Goal: Information Seeking & Learning: Find specific fact

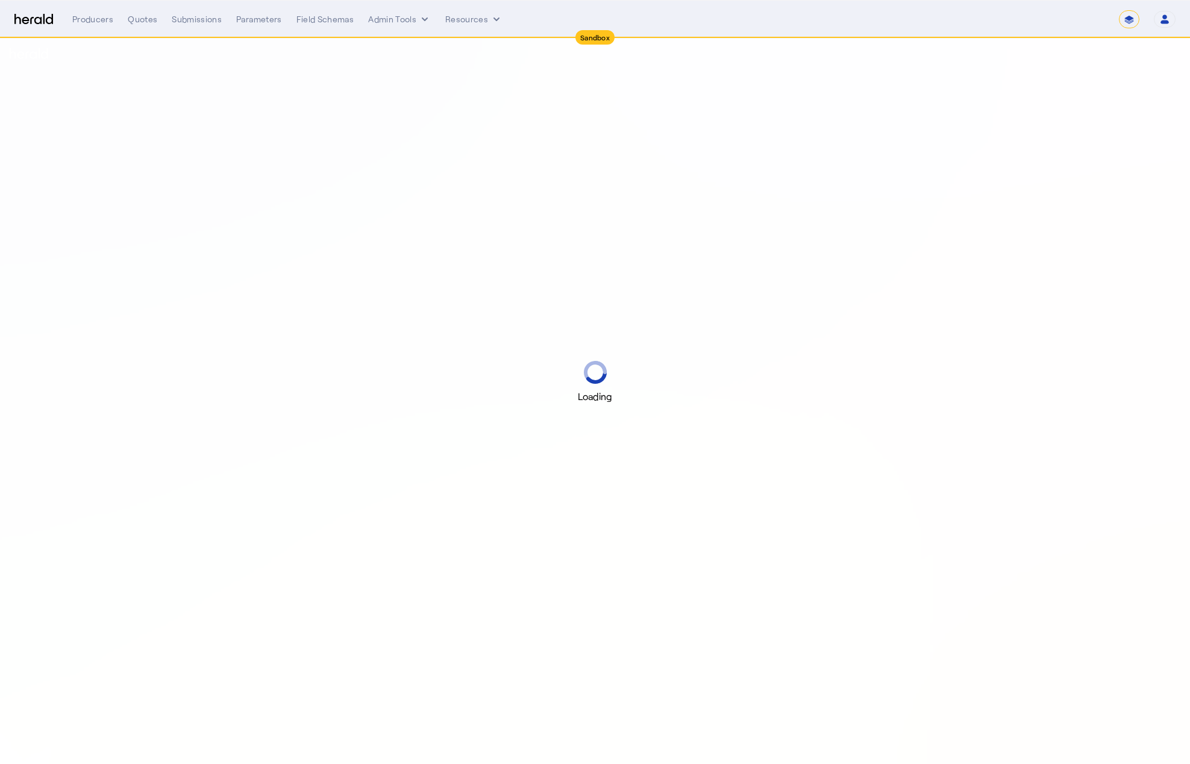
select select "*******"
select select "pfm_z9k1_growthmill"
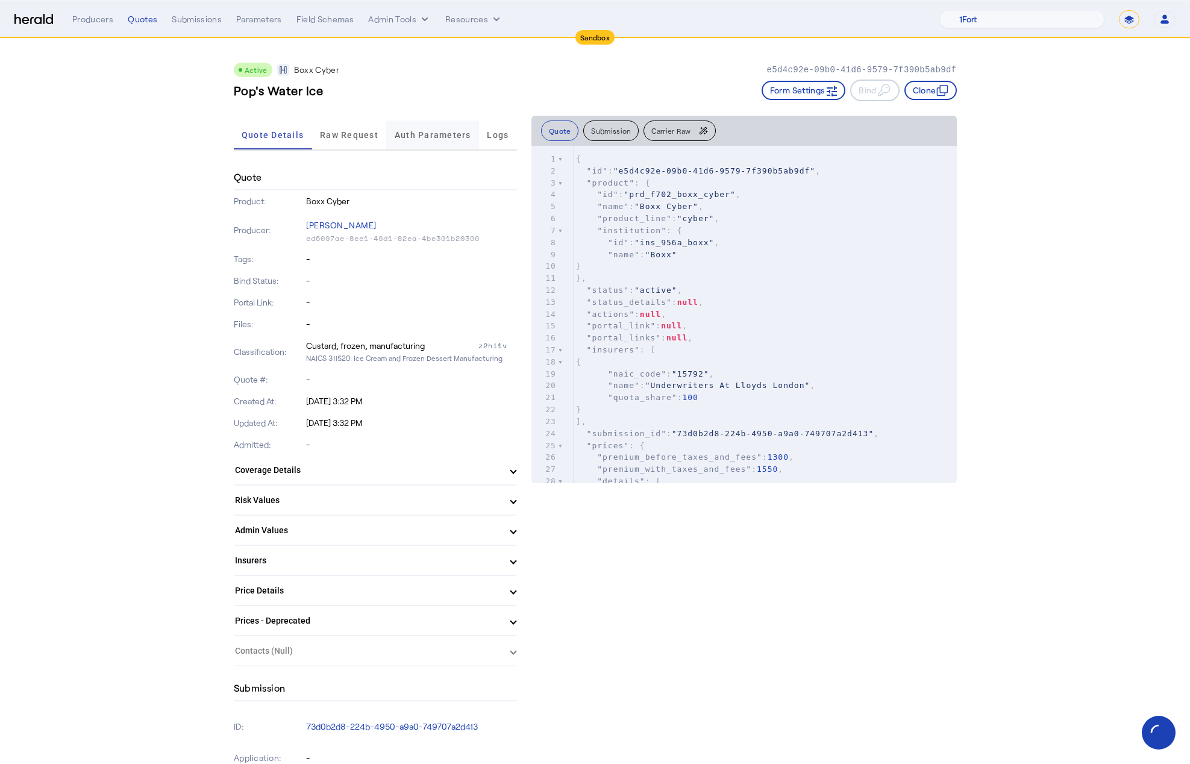
click at [434, 139] on span "Auth Parameters" at bounding box center [433, 134] width 76 height 29
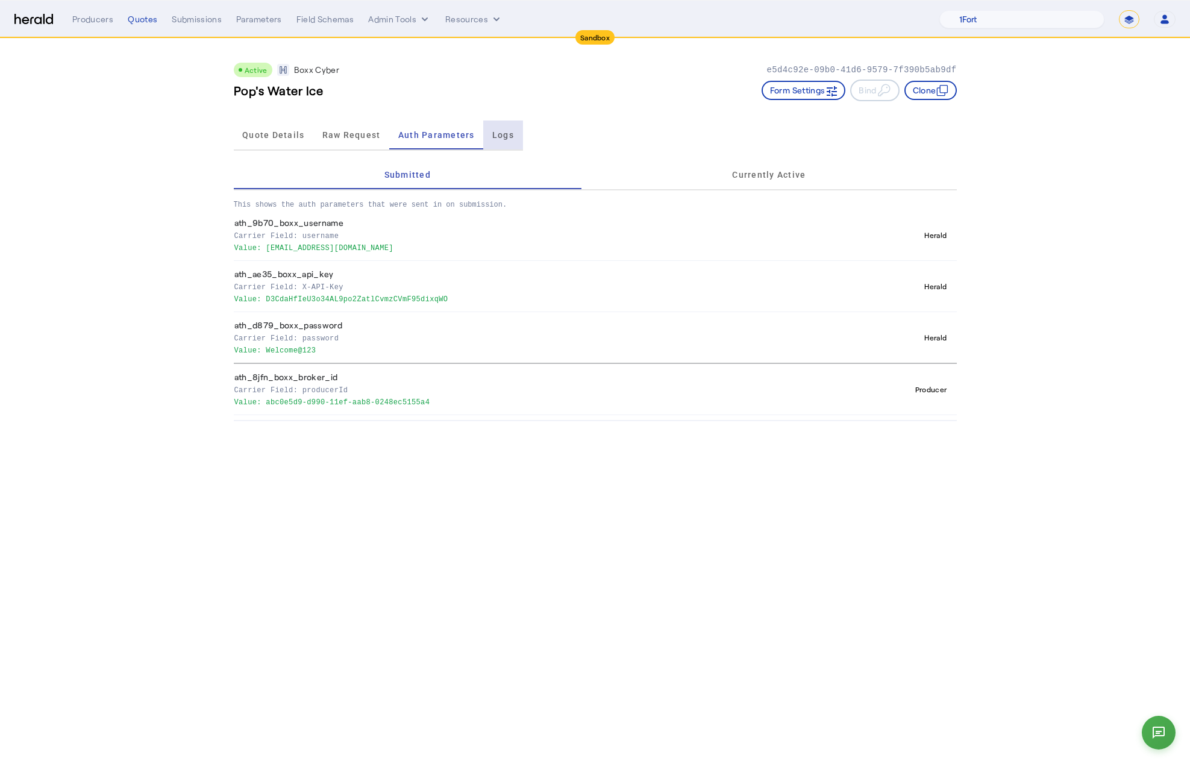
click at [511, 133] on span "Logs" at bounding box center [503, 135] width 22 height 8
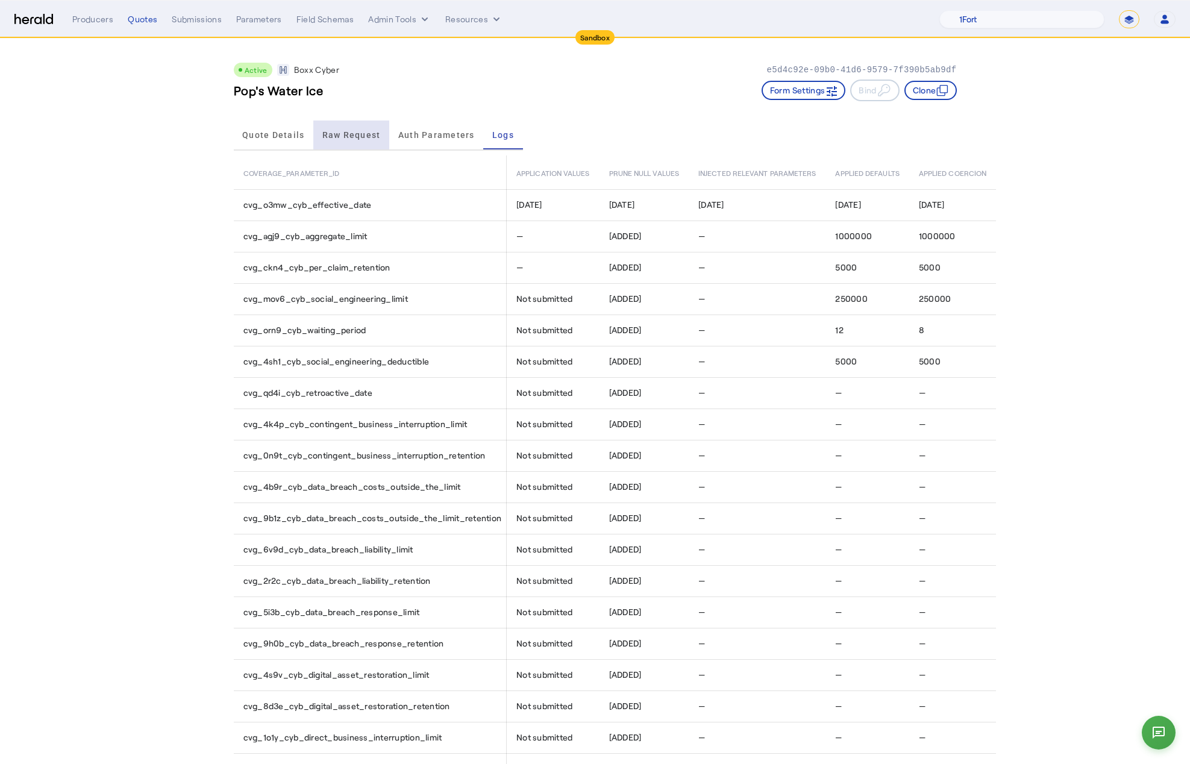
click at [363, 139] on span "Raw Request" at bounding box center [351, 135] width 58 height 8
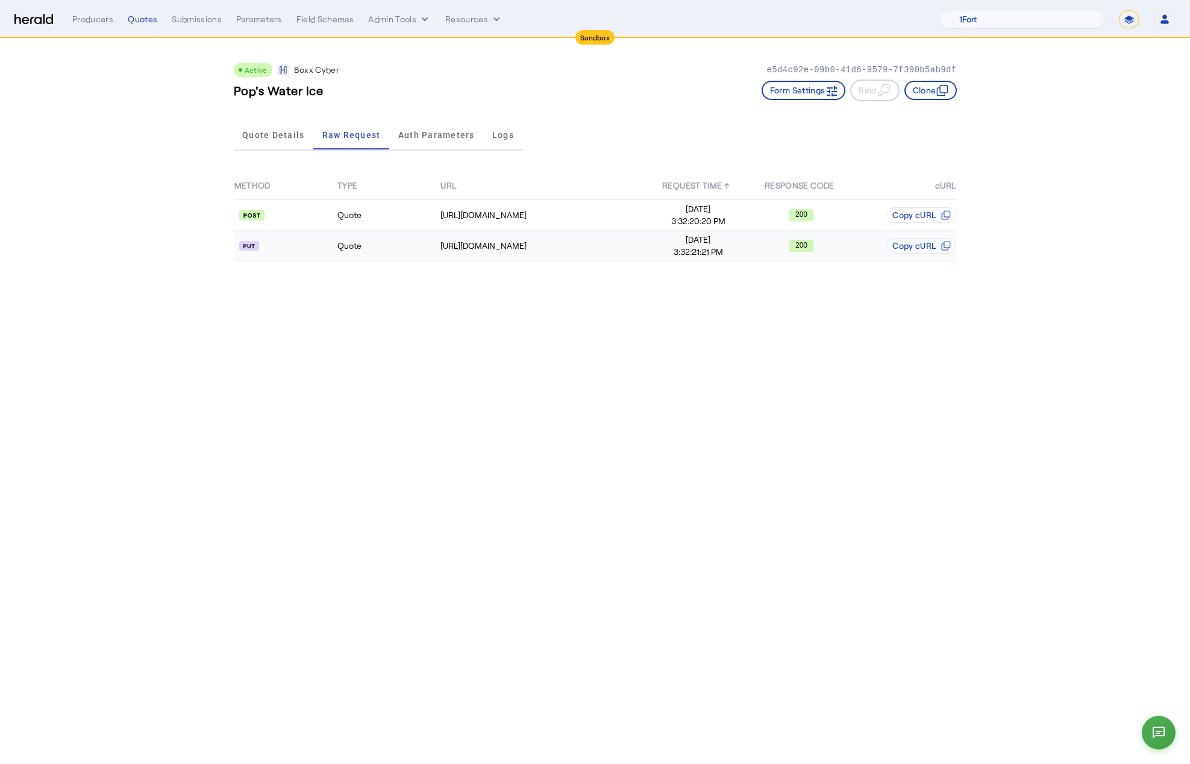
click at [416, 244] on td "Quote" at bounding box center [388, 246] width 103 height 31
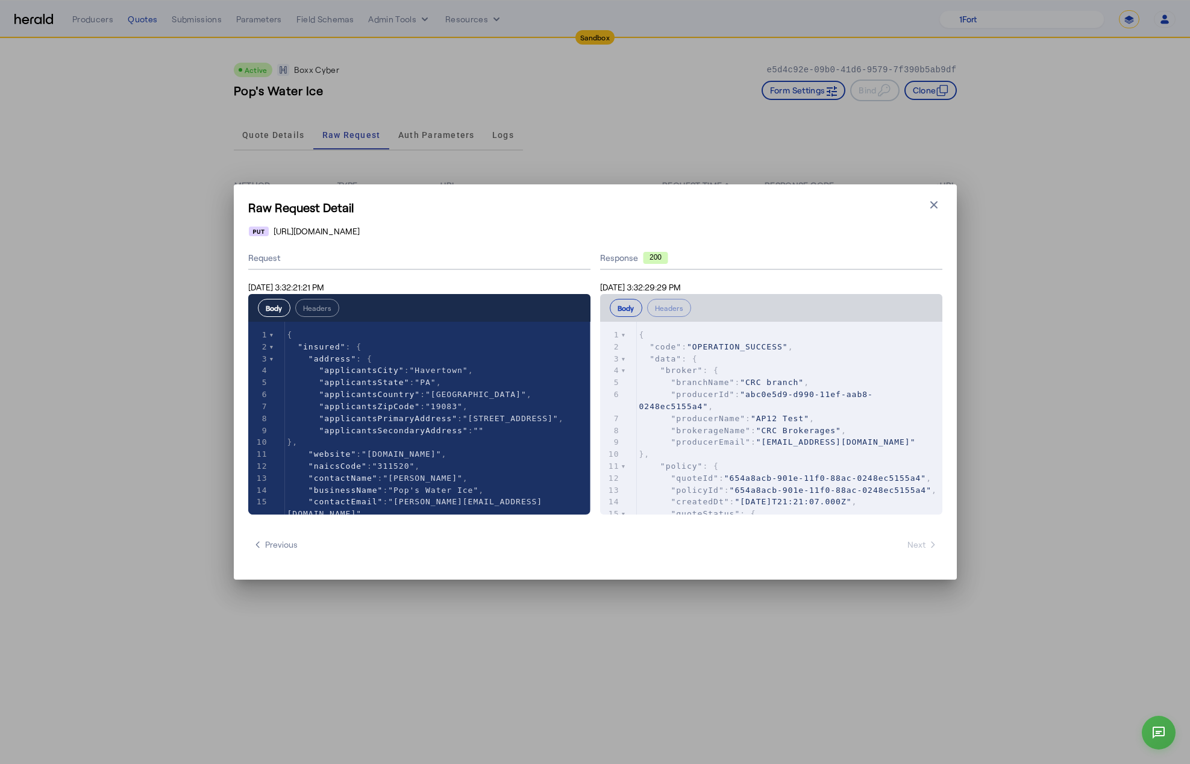
drag, startPoint x: 656, startPoint y: 286, endPoint x: 695, endPoint y: 286, distance: 39.2
click at [681, 286] on span "Sep 16, 2025 3:32:29:29 PM" at bounding box center [640, 287] width 81 height 10
click at [362, 137] on div "Raw Request Detail Close modal https://cauat-mkt-api-piboxx.boxxinsurance.com/b…" at bounding box center [595, 382] width 1190 height 764
click at [933, 208] on icon "button" at bounding box center [934, 205] width 12 height 12
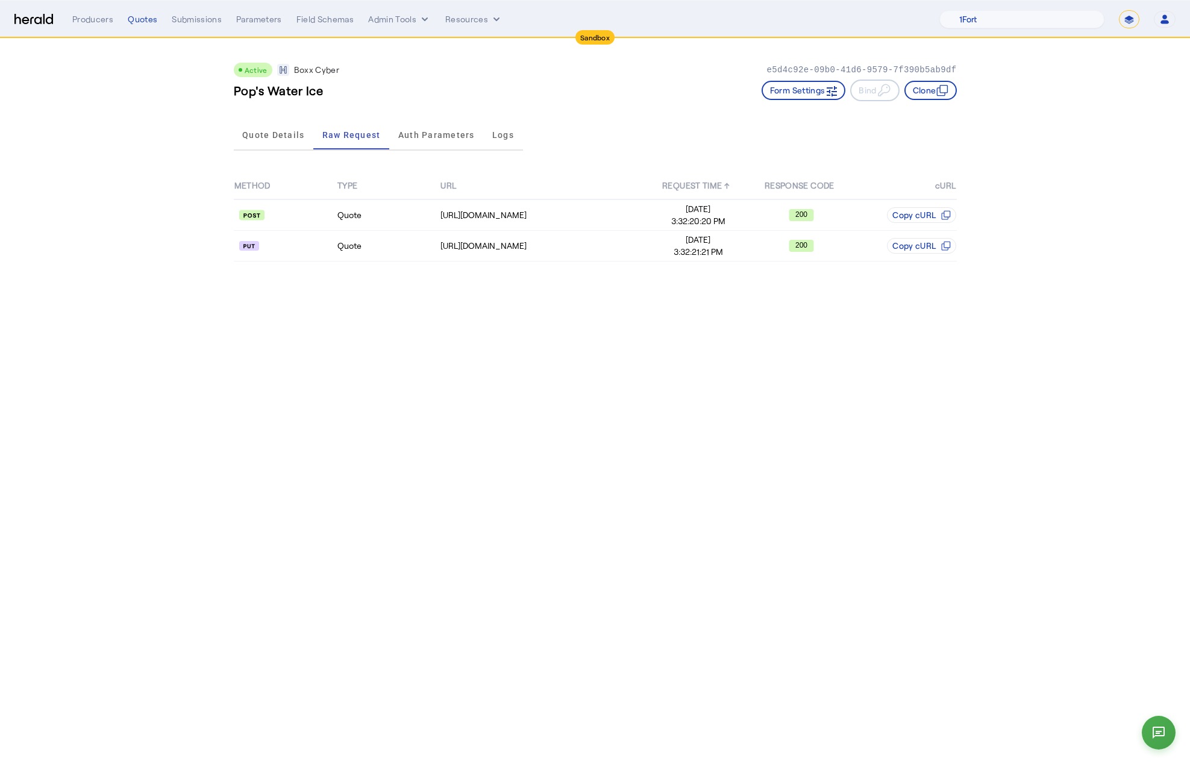
click at [826, 63] on div "e5d4c92e-09b0-41d6-9579-7f390b5ab9df" at bounding box center [861, 70] width 190 height 14
copy p "e5d4c92e-09b0-41d6-9579-7f390b5ab9df"
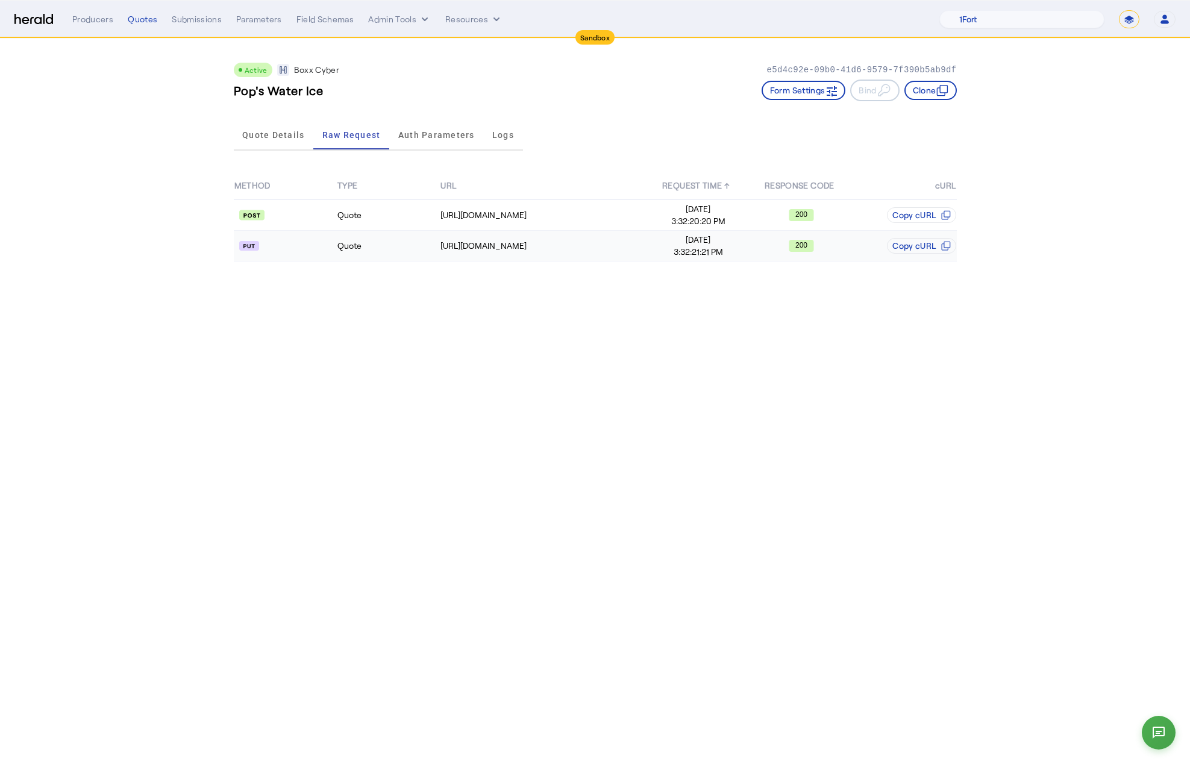
click at [701, 258] on td "Sep 16, 2025 3:32:21:21 PM" at bounding box center [697, 246] width 103 height 31
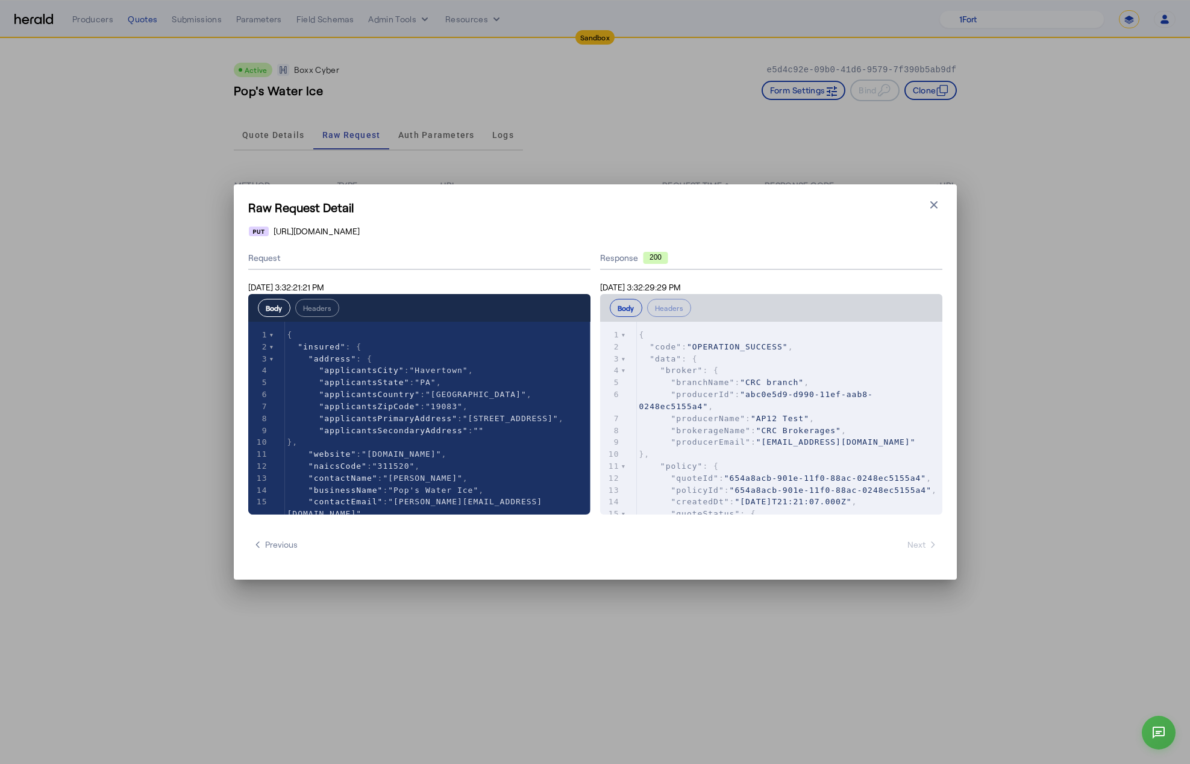
click at [630, 284] on span "Sep 16, 2025 3:32:29:29 PM" at bounding box center [640, 287] width 81 height 10
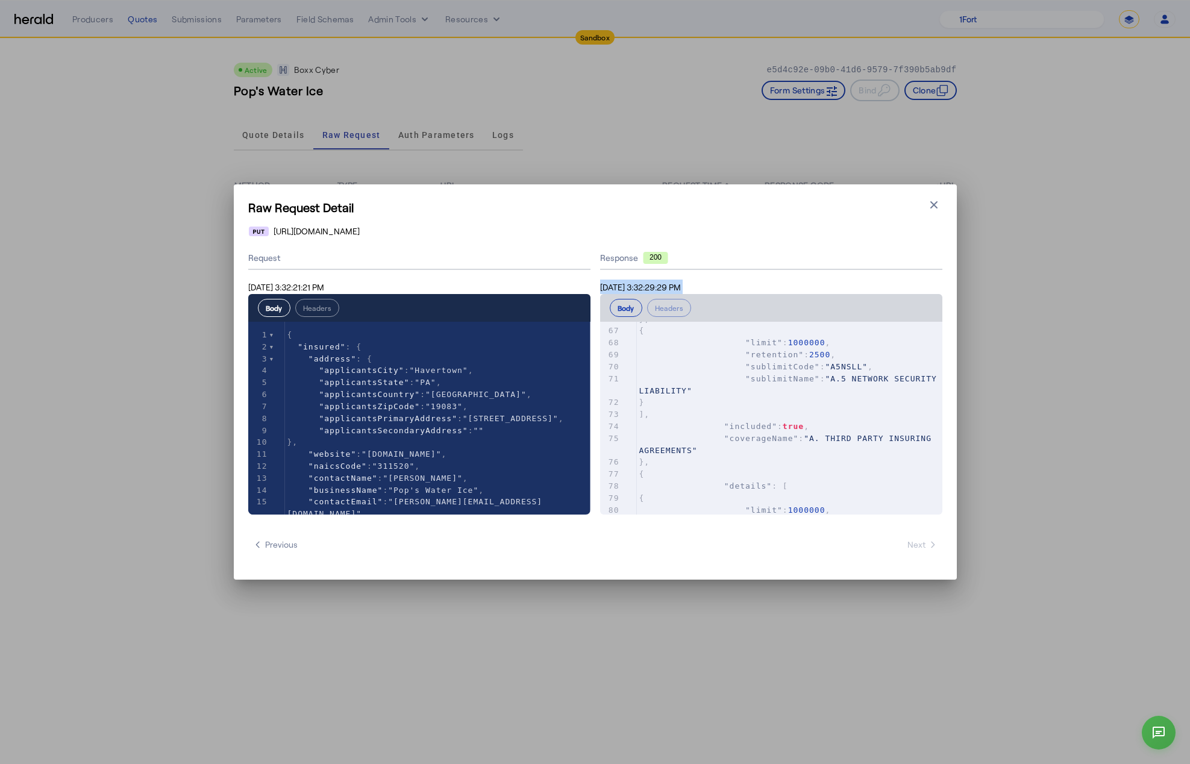
scroll to position [297, 0]
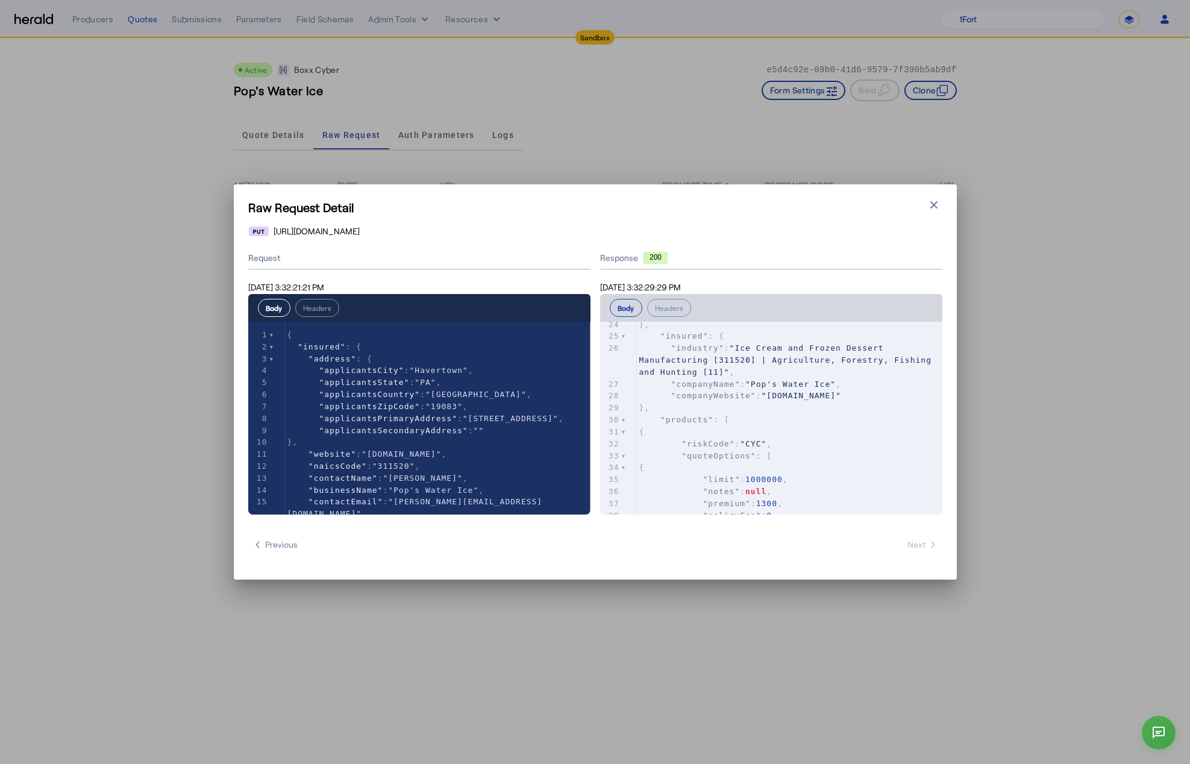
click at [664, 282] on span "Sep 16, 2025 3:32:29:29 PM" at bounding box center [640, 287] width 81 height 10
drag, startPoint x: 652, startPoint y: 286, endPoint x: 690, endPoint y: 285, distance: 37.4
click at [681, 285] on span "Sep 16, 2025 3:32:29:29 PM" at bounding box center [640, 287] width 81 height 10
copy span "3:32:29:29"
click at [934, 199] on icon "button" at bounding box center [934, 205] width 12 height 12
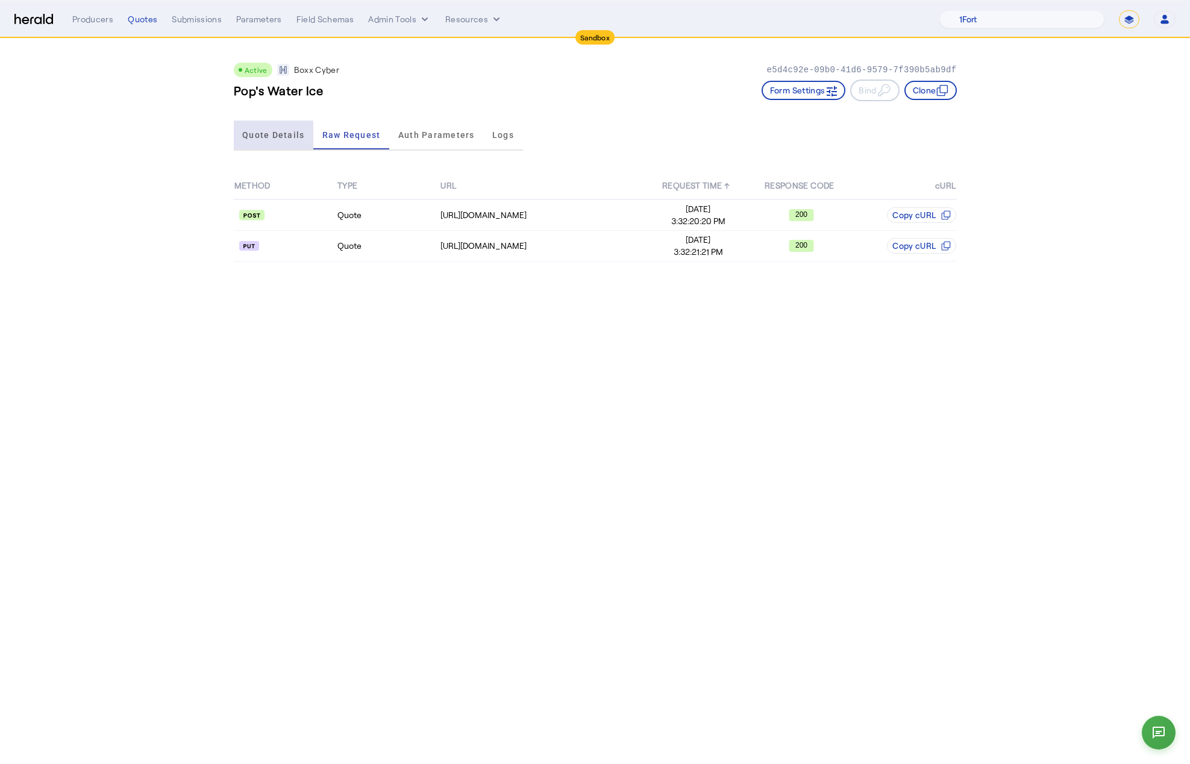
click at [251, 136] on span "Quote Details" at bounding box center [273, 135] width 62 height 8
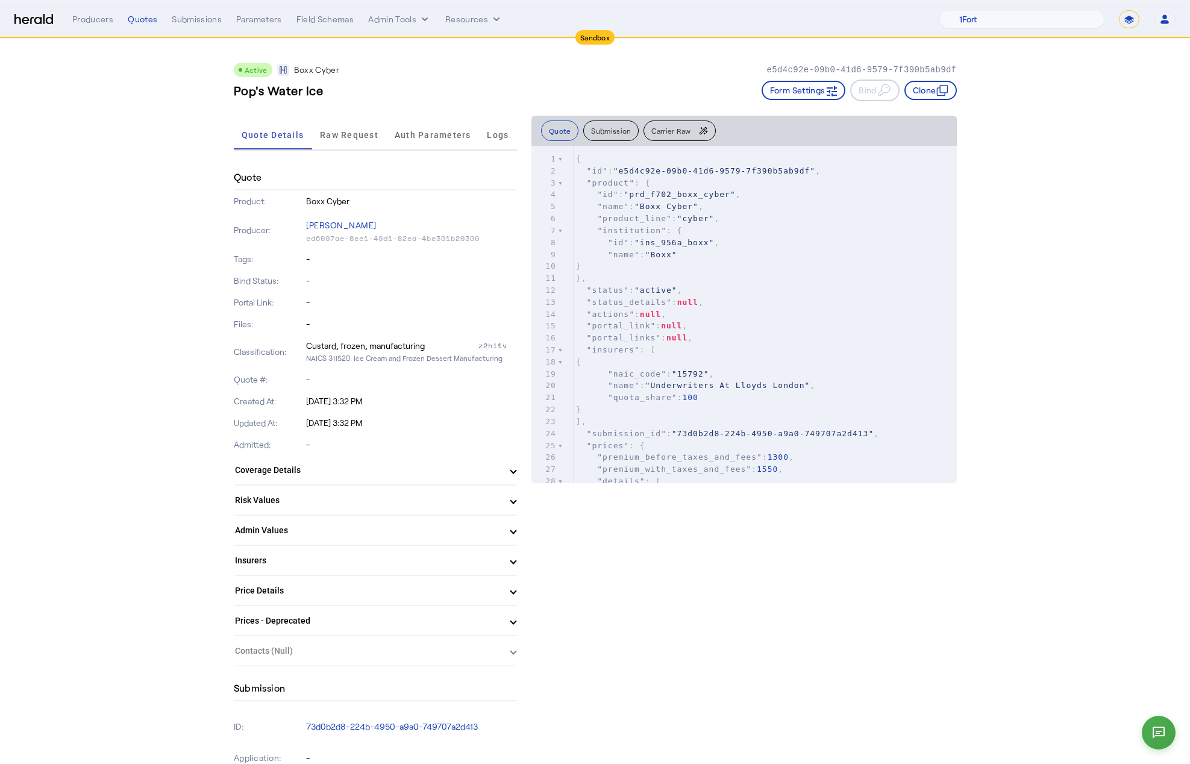
click at [340, 590] on mat-panel-title "Price Details" at bounding box center [368, 590] width 266 height 13
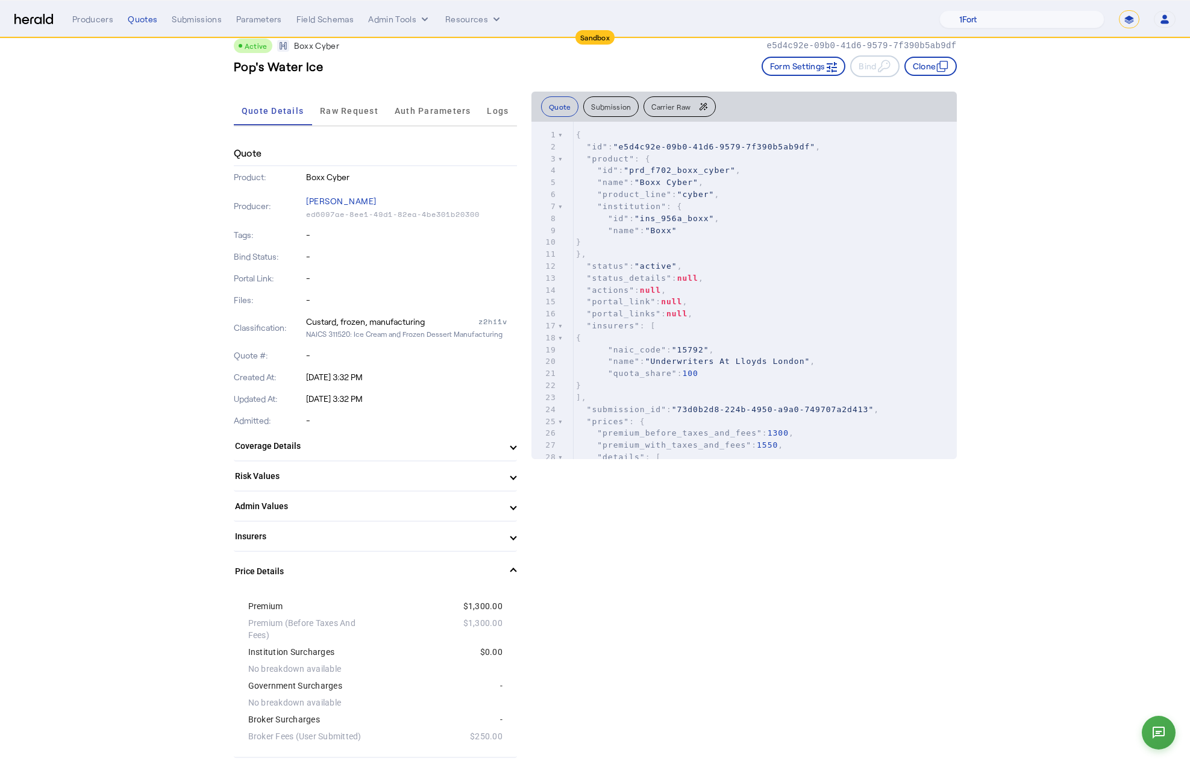
scroll to position [15, 0]
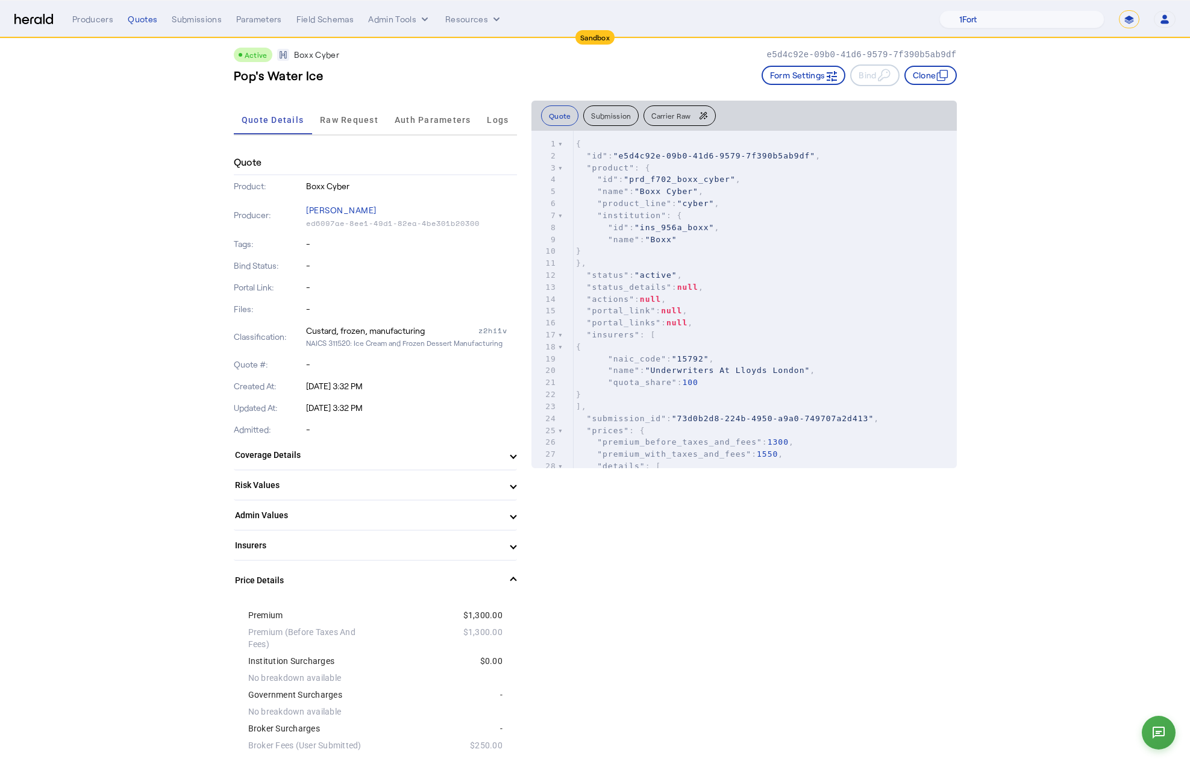
click at [345, 574] on mat-panel-title "Price Details" at bounding box center [368, 580] width 266 height 13
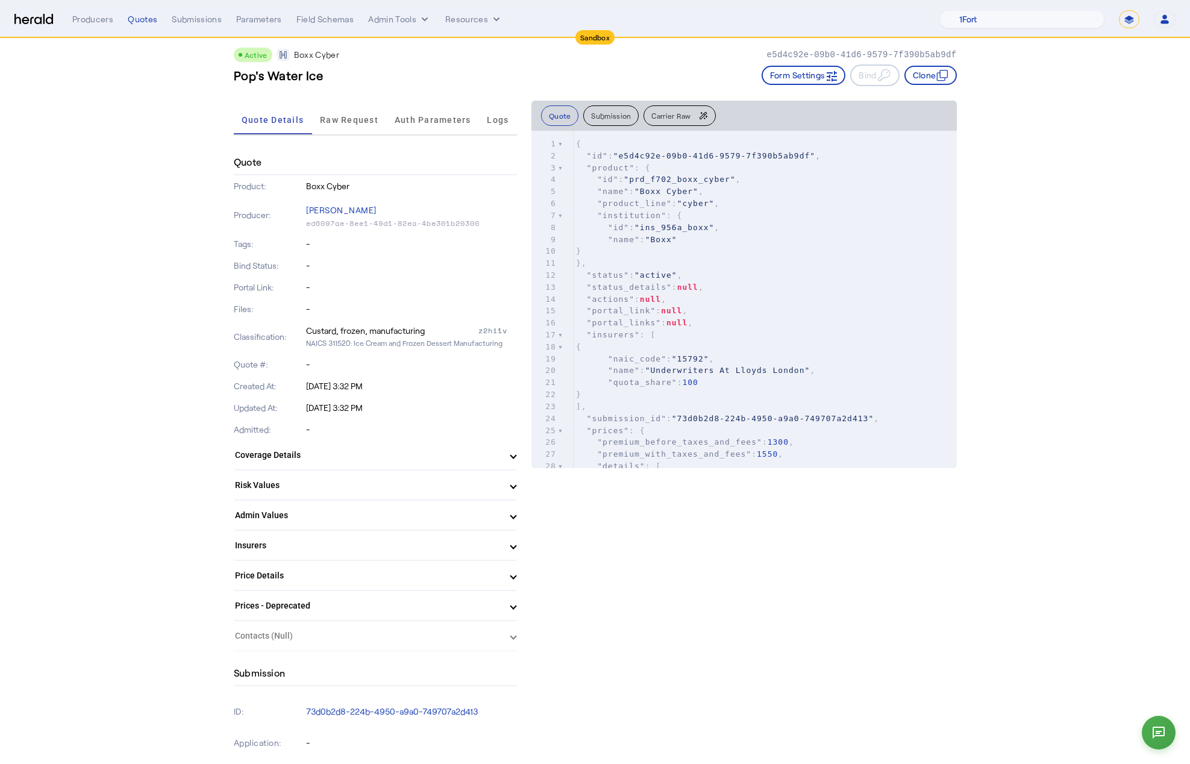
click at [349, 601] on mat-panel-title "Prices - Deprecated" at bounding box center [368, 605] width 266 height 13
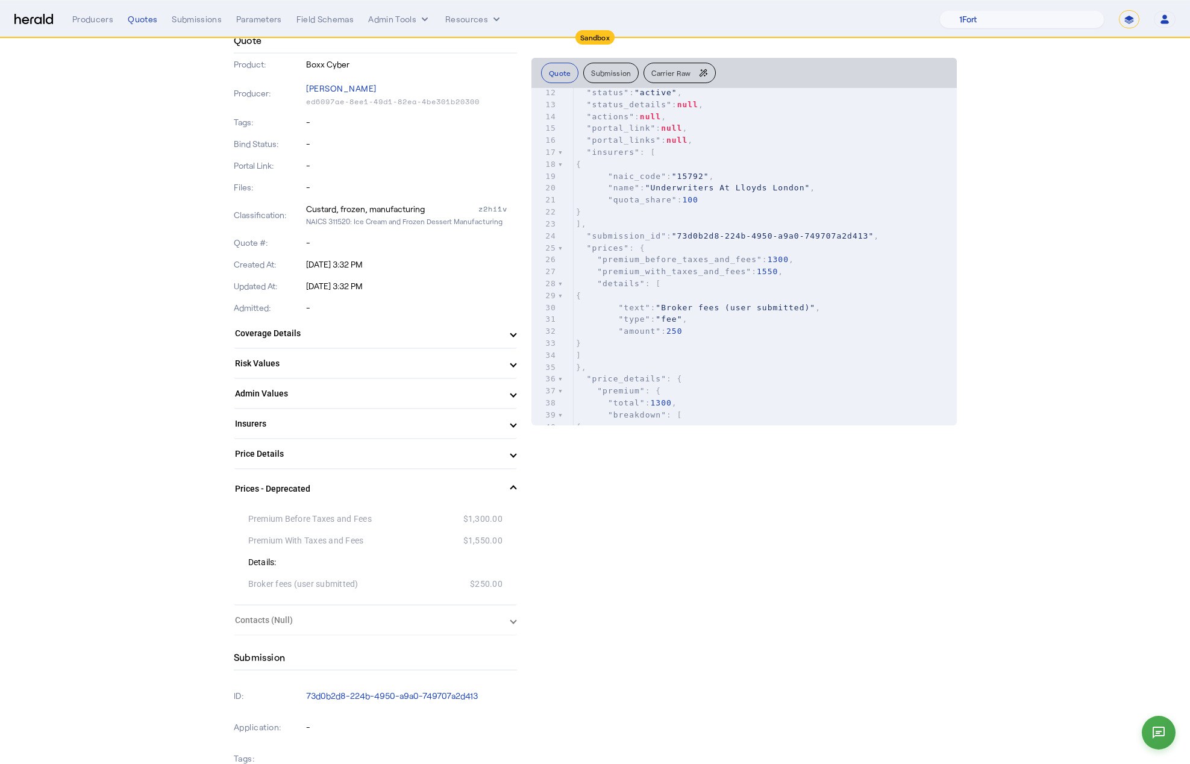
scroll to position [145, 0]
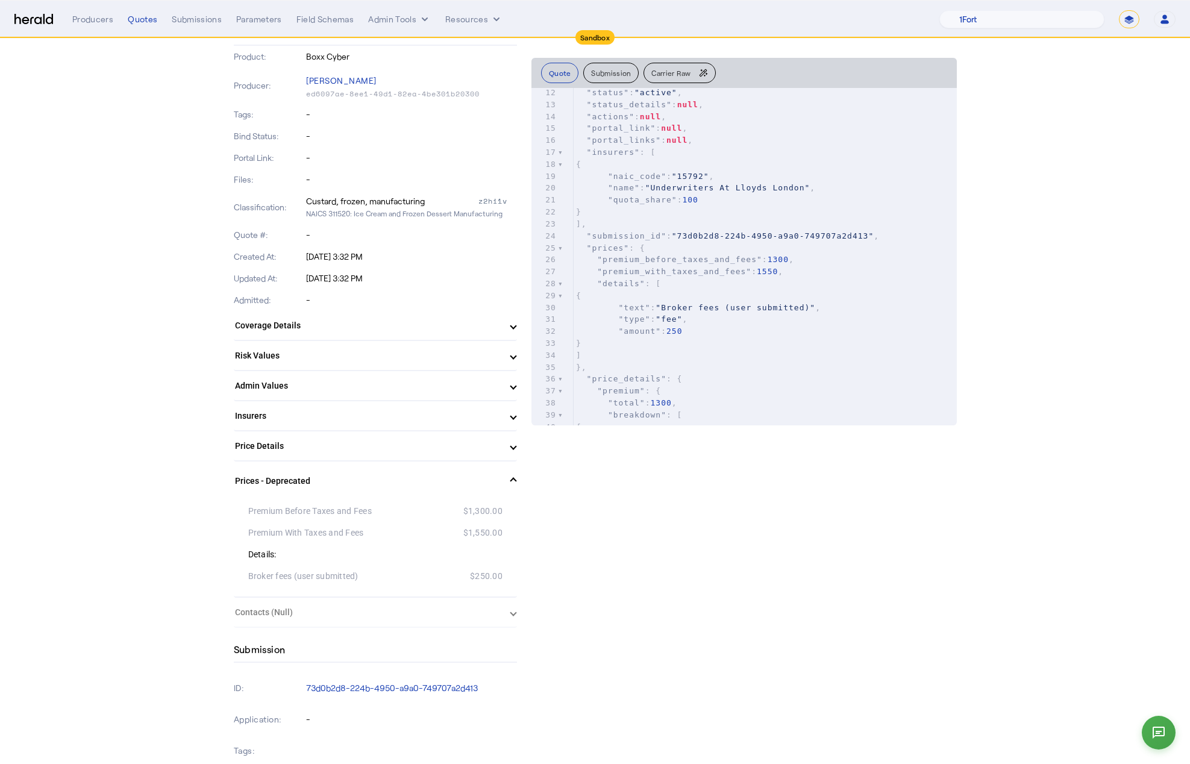
click at [349, 446] on mat-panel-title "Price Details" at bounding box center [368, 446] width 266 height 13
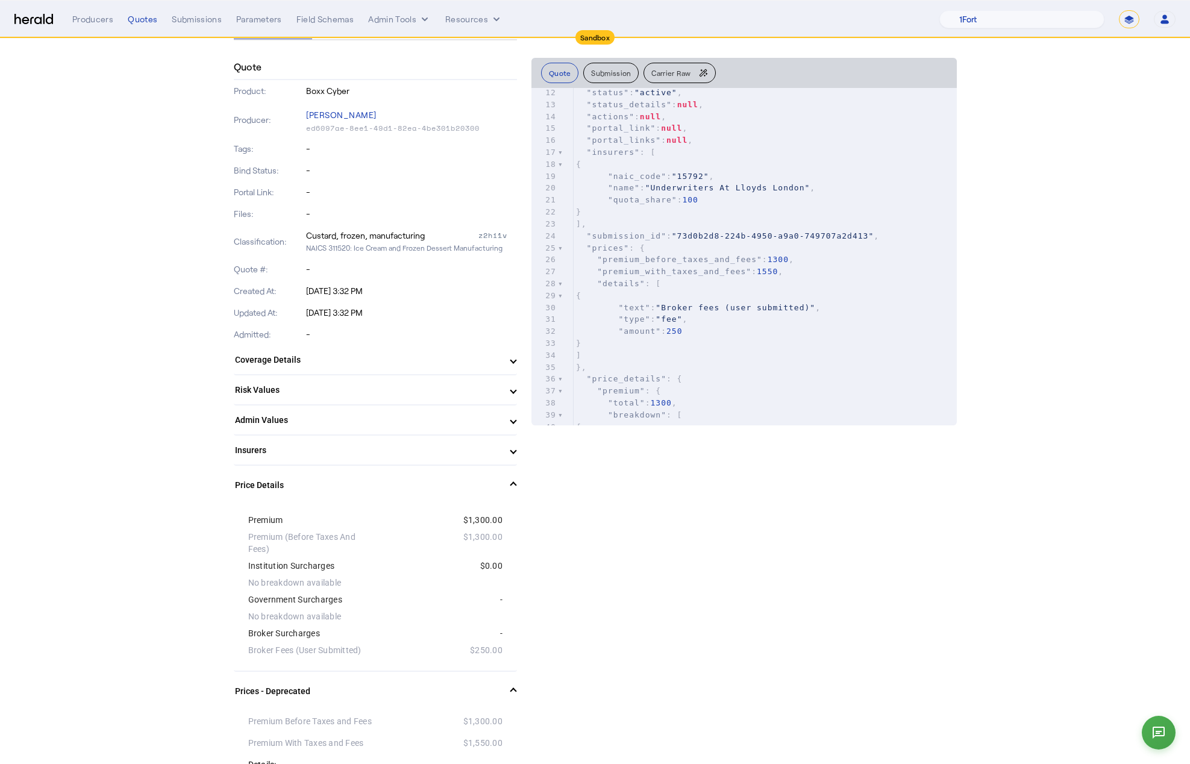
scroll to position [51, 0]
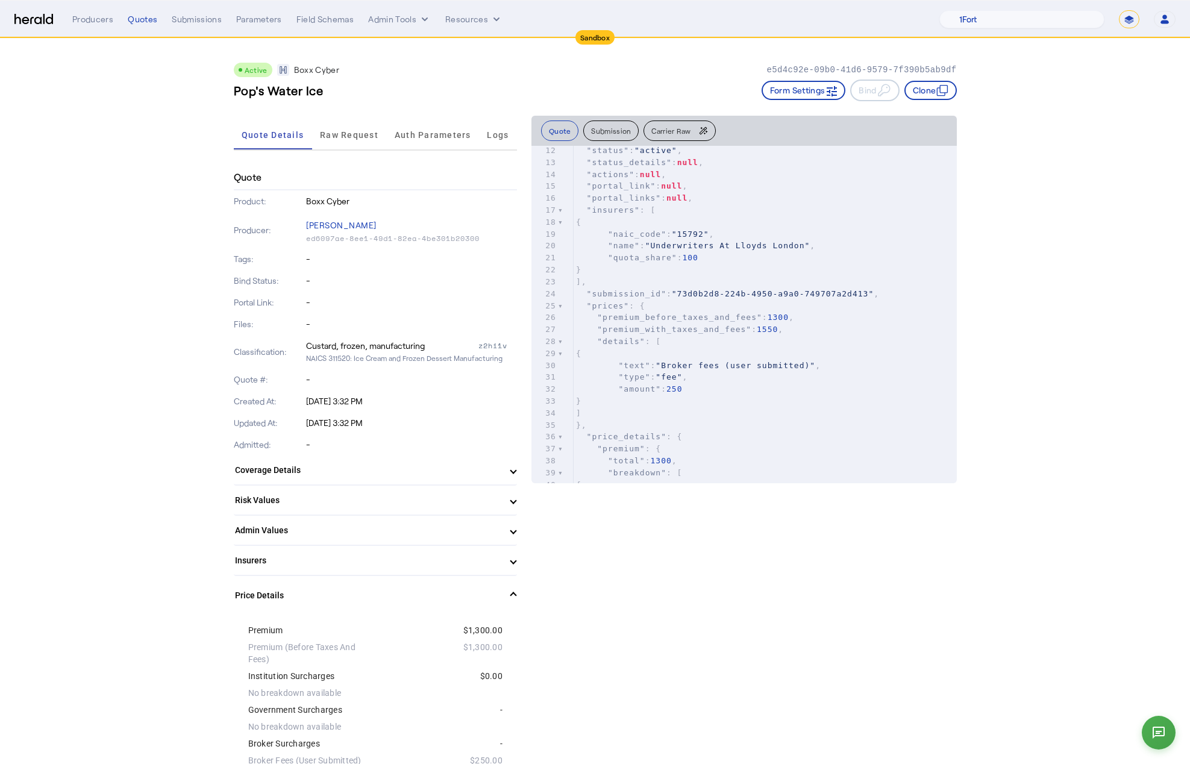
click at [337, 548] on mat-expansion-panel-header "Insurers" at bounding box center [375, 560] width 283 height 29
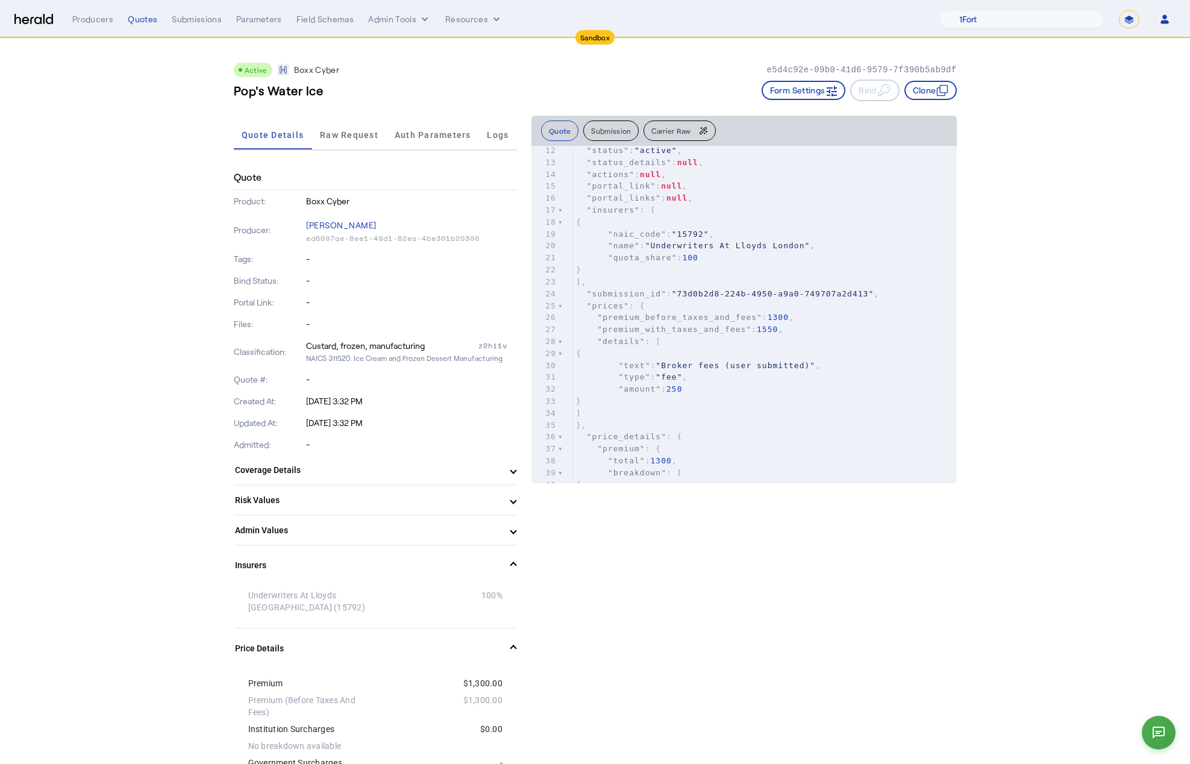
click at [308, 551] on mat-expansion-panel-header "Insurers" at bounding box center [375, 565] width 283 height 39
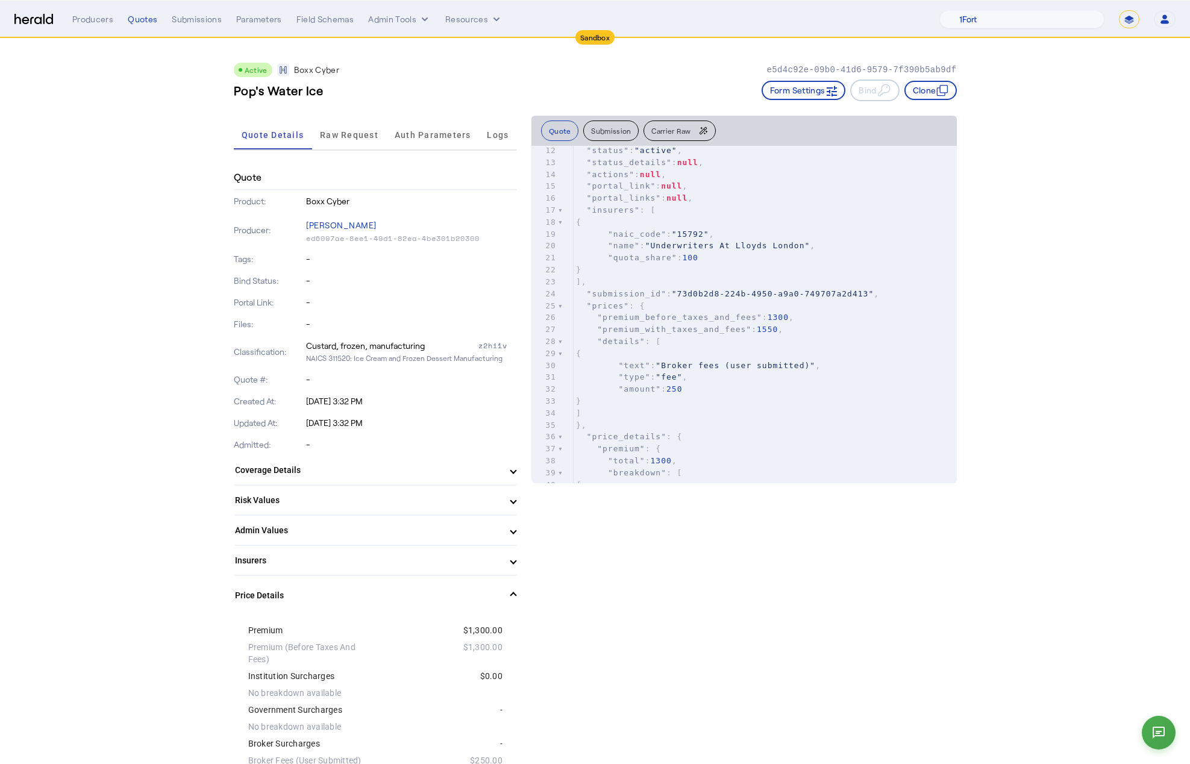
click at [304, 593] on mat-panel-title "Price Details" at bounding box center [368, 595] width 266 height 13
click at [301, 625] on mat-panel-title "Prices - Deprecated" at bounding box center [368, 625] width 266 height 13
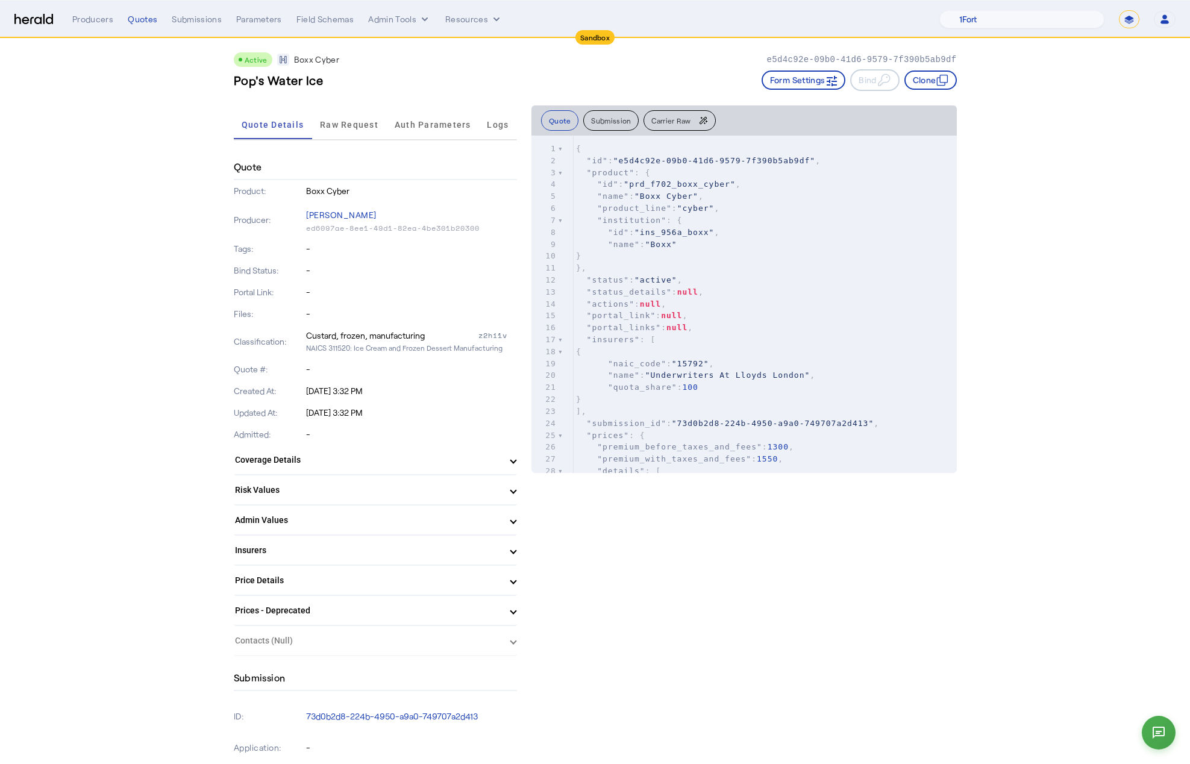
click at [735, 314] on pre ""portal_link" : null ," at bounding box center [764, 316] width 383 height 12
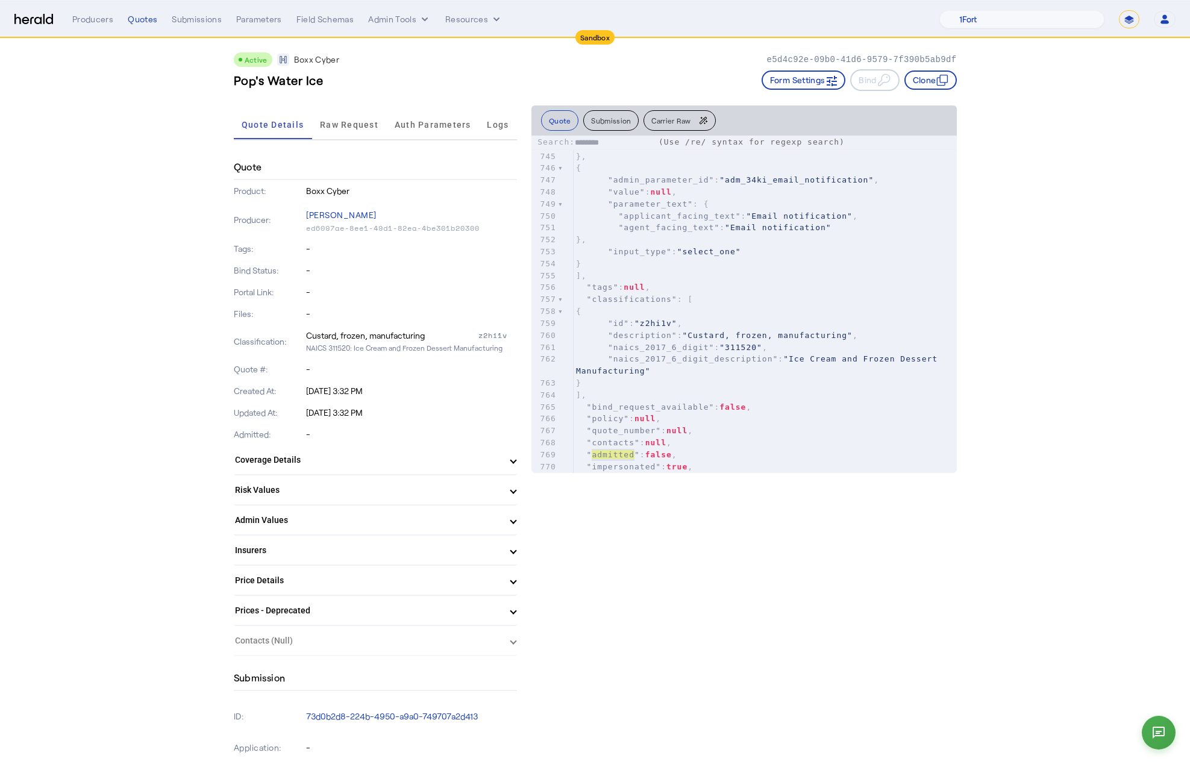
type input "********"
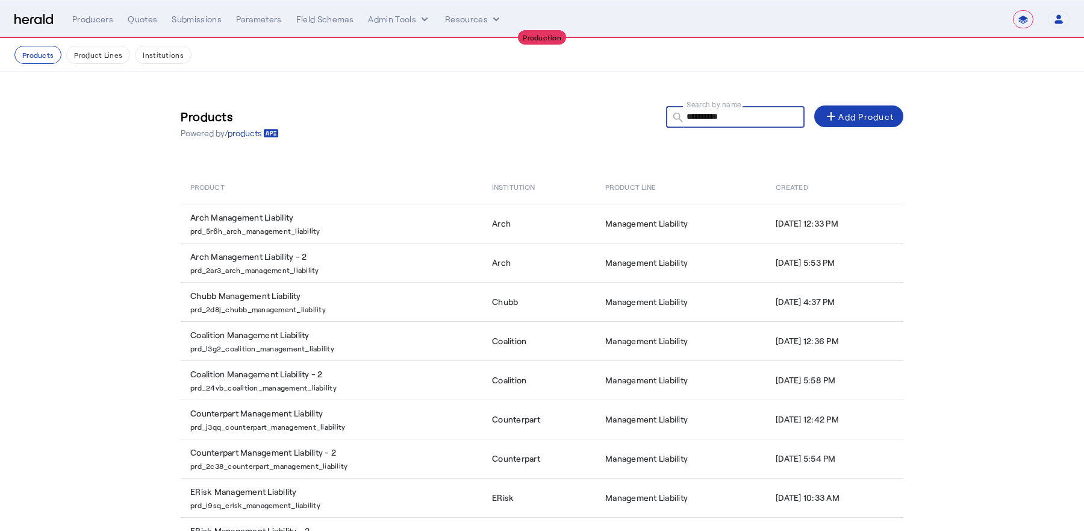
select select "**********"
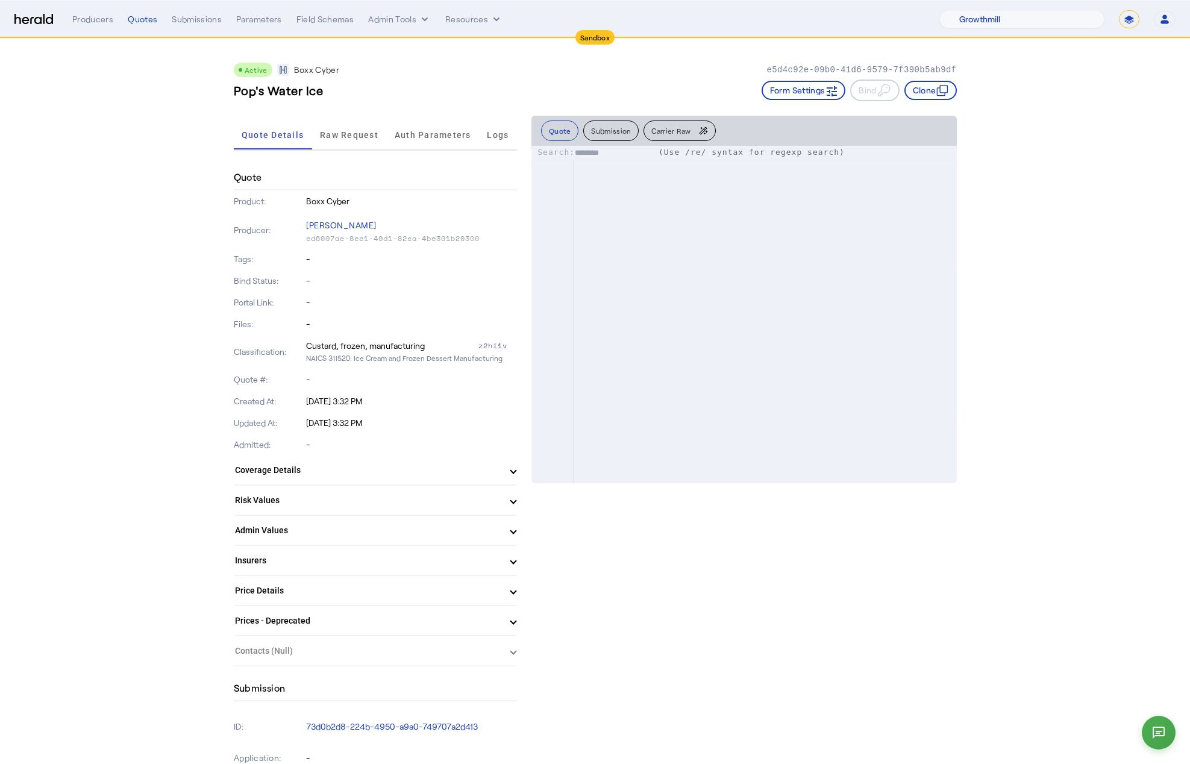
select select "pfm_z9k1_growthmill"
select select "*******"
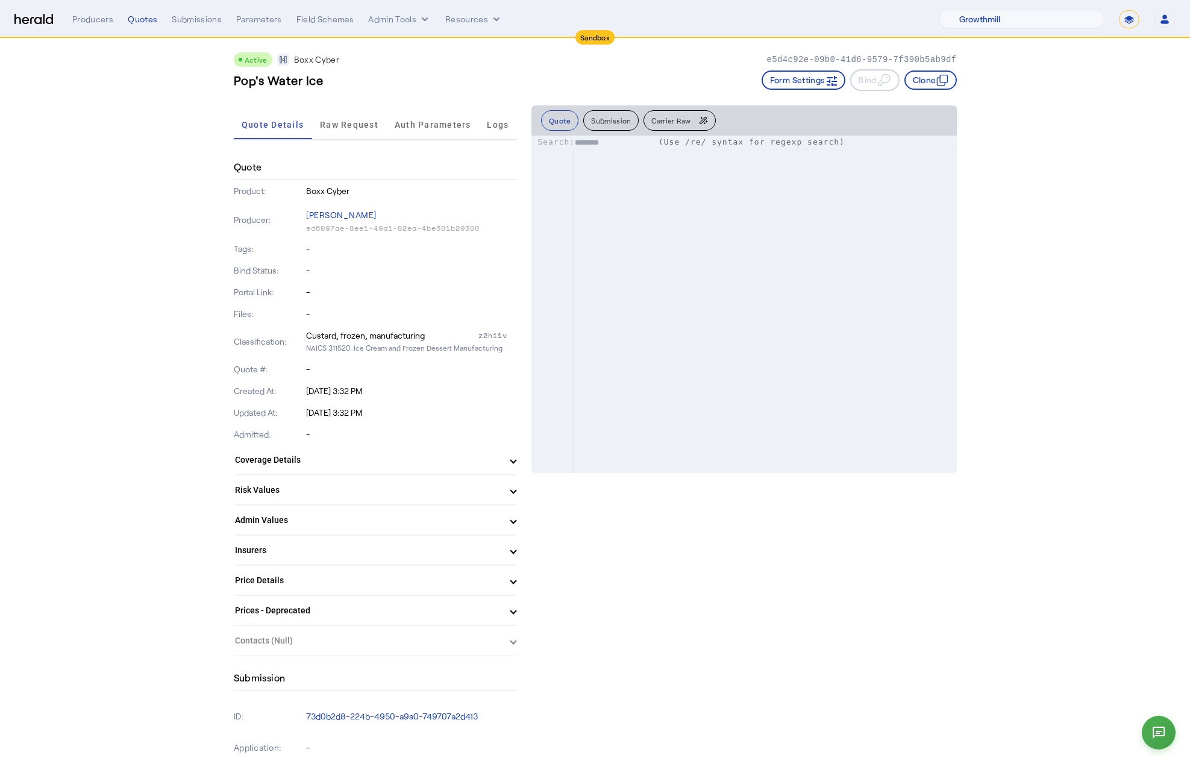
scroll to position [9698, 0]
